Goal: Task Accomplishment & Management: Use online tool/utility

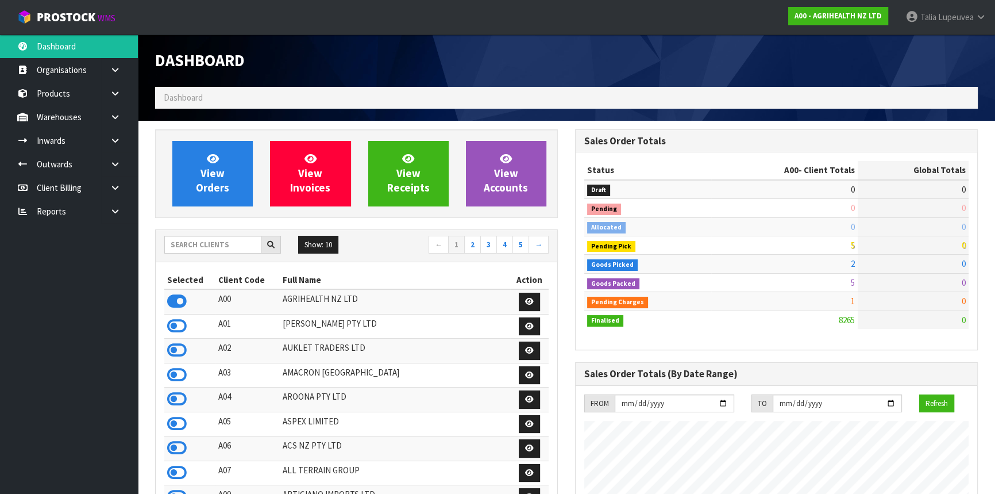
scroll to position [869, 419]
click at [211, 247] on input "text" at bounding box center [212, 245] width 97 height 18
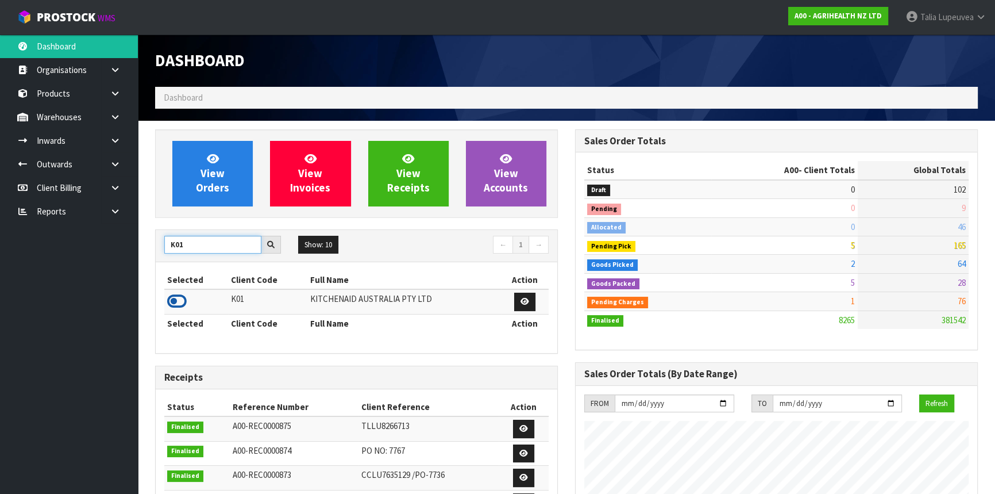
type input "K01"
click at [179, 302] on icon at bounding box center [177, 300] width 20 height 17
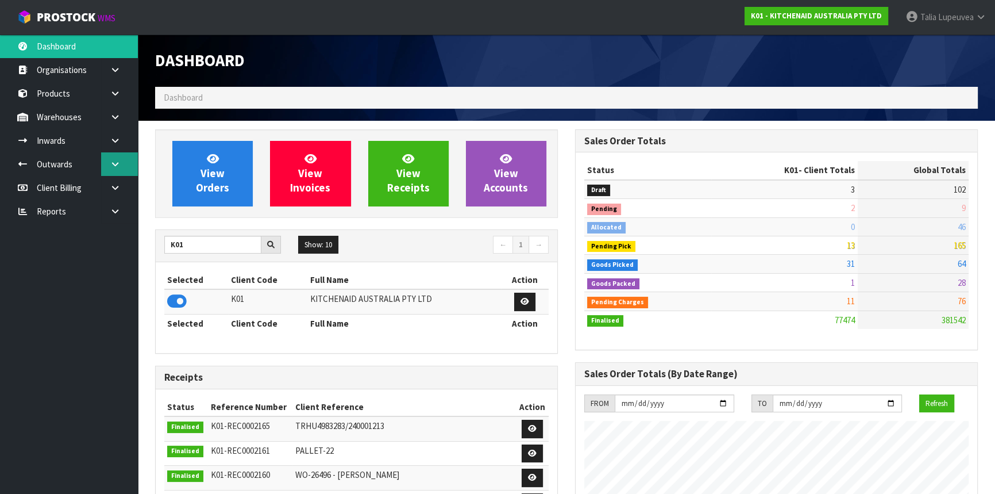
click at [110, 160] on icon at bounding box center [115, 164] width 11 height 9
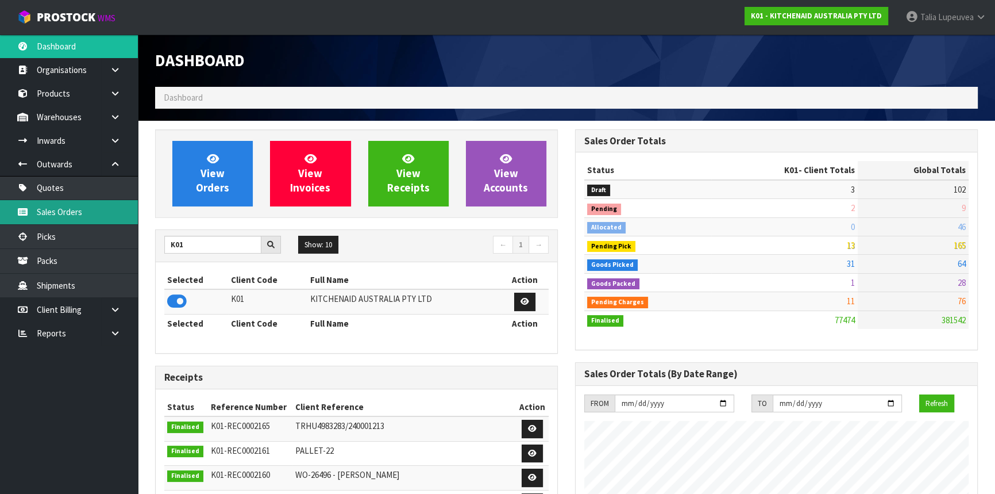
click at [81, 215] on link "Sales Orders" at bounding box center [69, 212] width 138 height 24
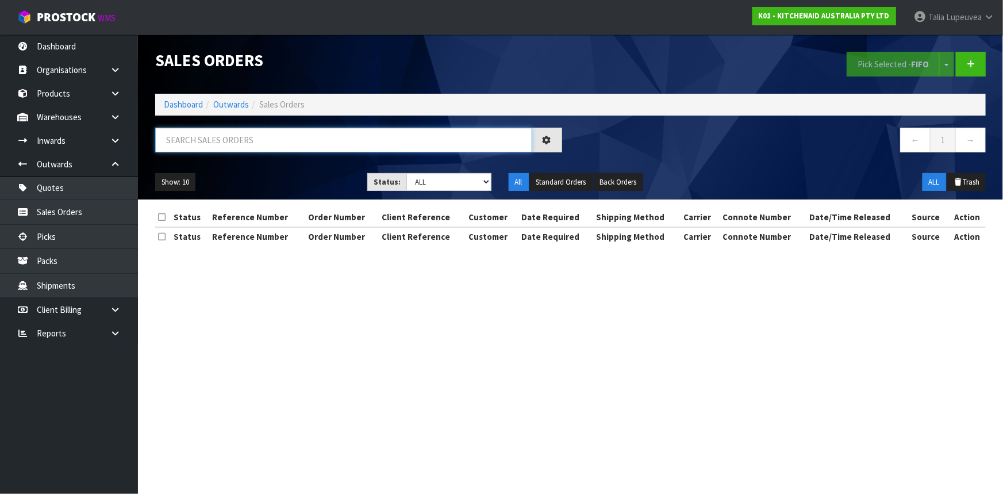
click at [211, 149] on input "text" at bounding box center [343, 140] width 377 height 25
type input "JOB-0412954"
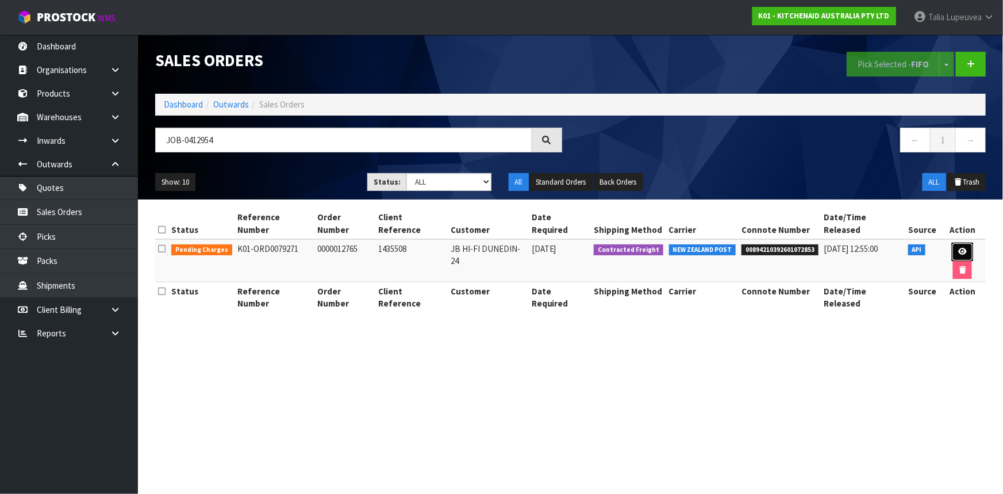
click at [958, 248] on icon at bounding box center [962, 251] width 9 height 7
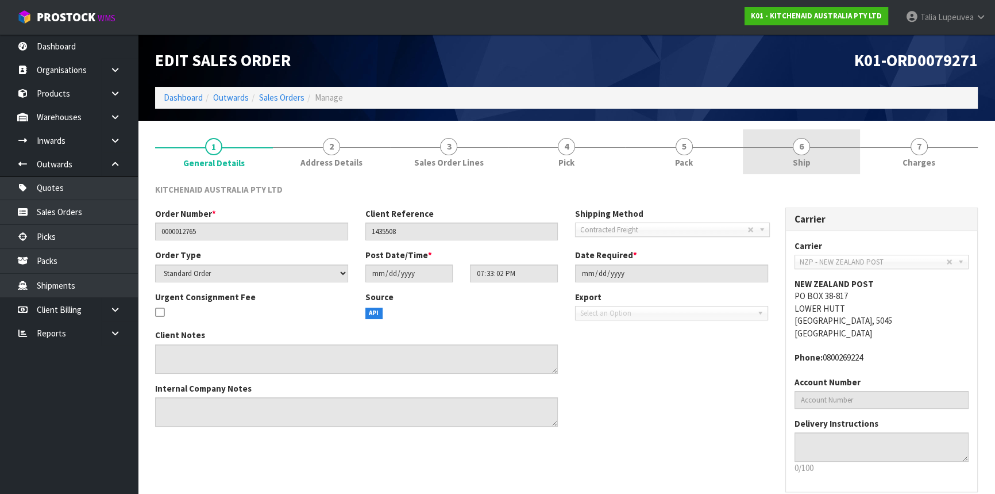
click at [822, 170] on link "6 Ship" at bounding box center [802, 151] width 118 height 45
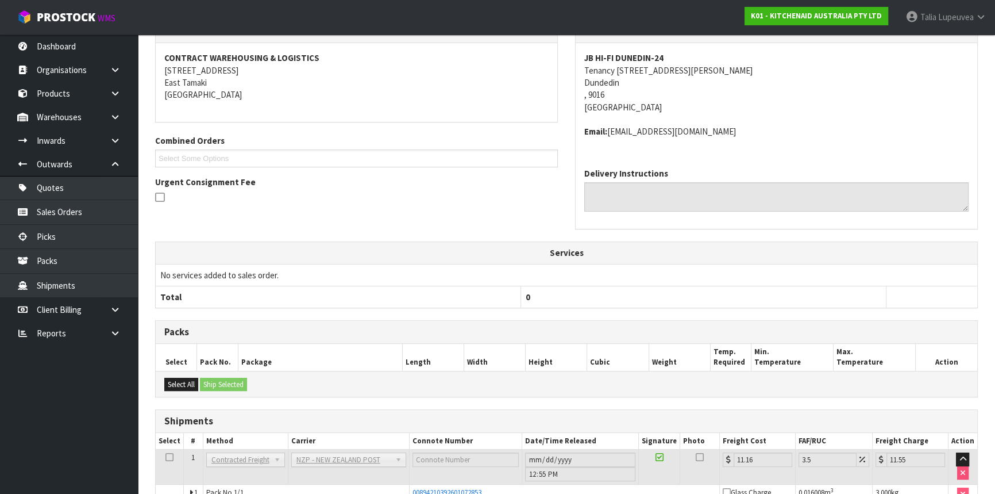
scroll to position [234, 0]
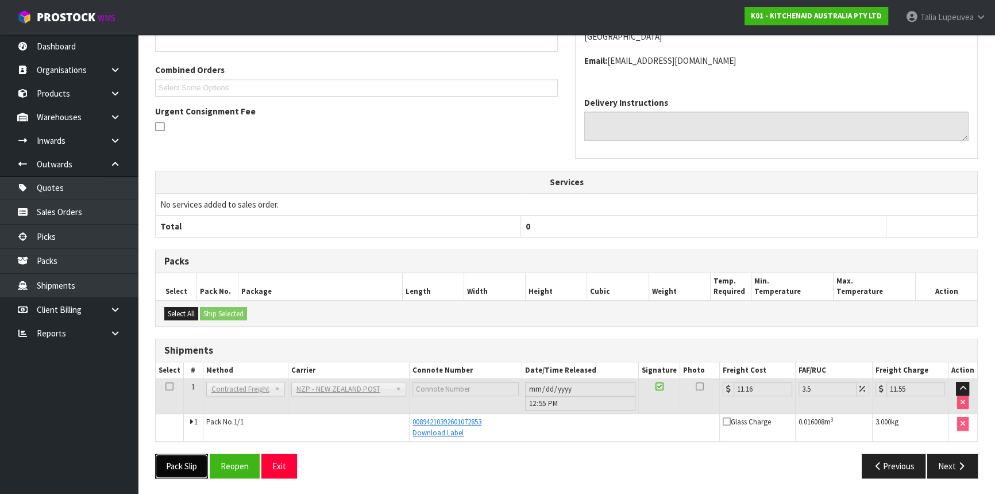
click at [186, 471] on button "Pack Slip" at bounding box center [181, 465] width 53 height 25
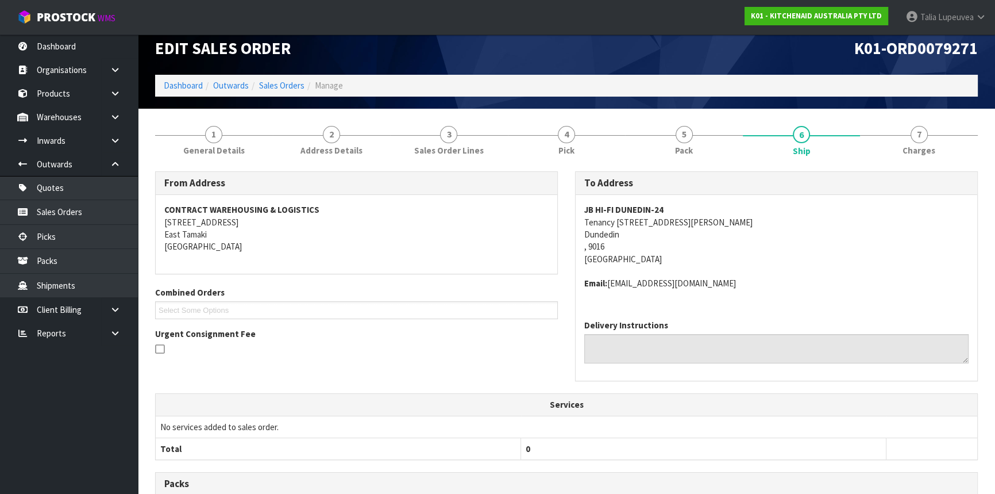
scroll to position [0, 0]
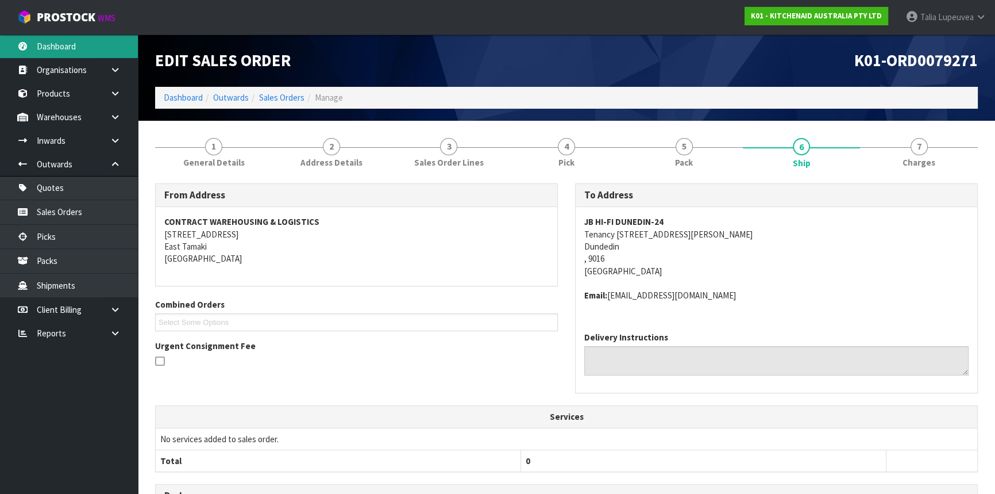
click at [71, 42] on link "Dashboard" at bounding box center [69, 46] width 138 height 24
